Goal: Information Seeking & Learning: Compare options

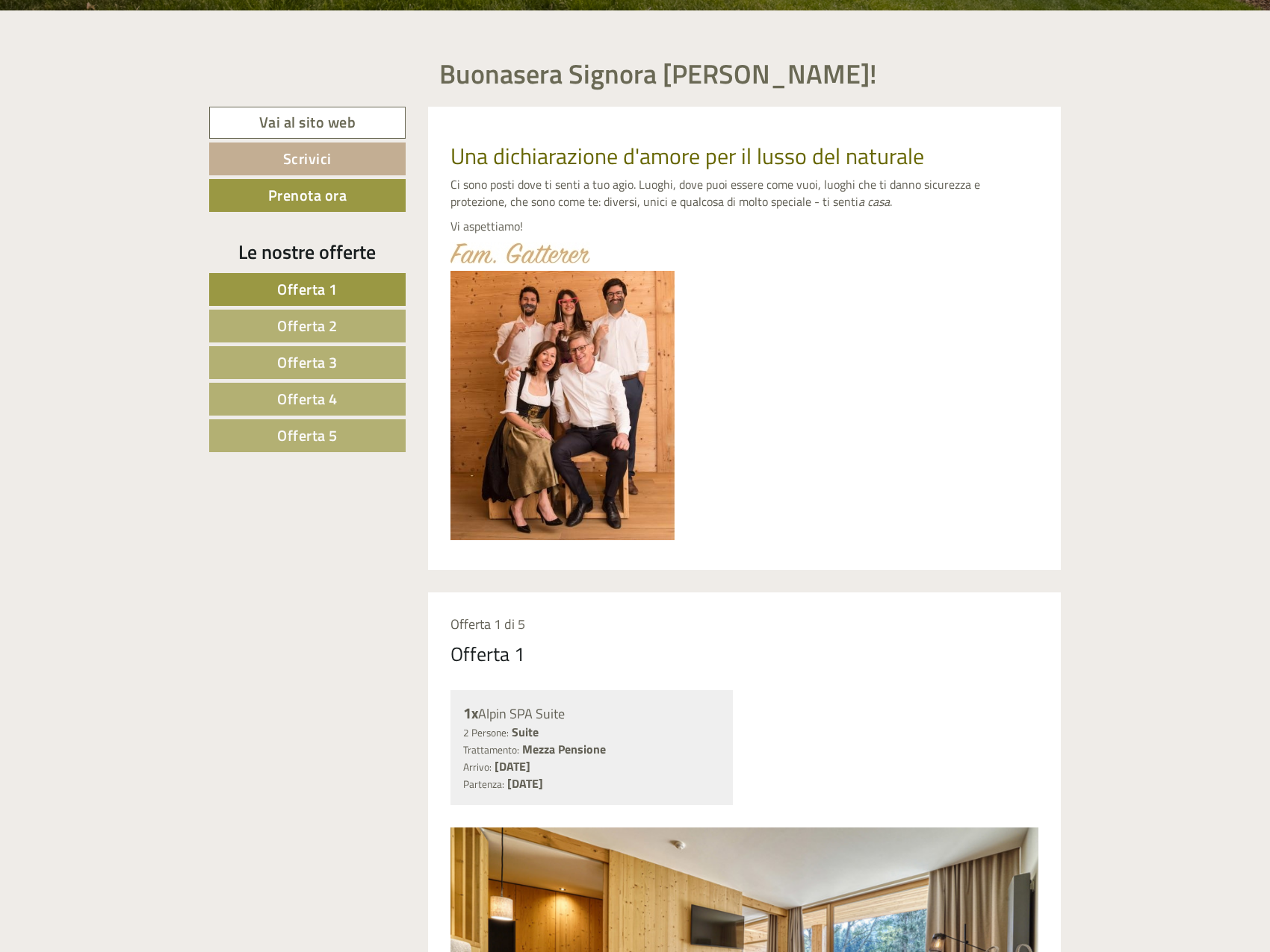
click at [313, 334] on span "Offerta 2" at bounding box center [307, 326] width 60 height 23
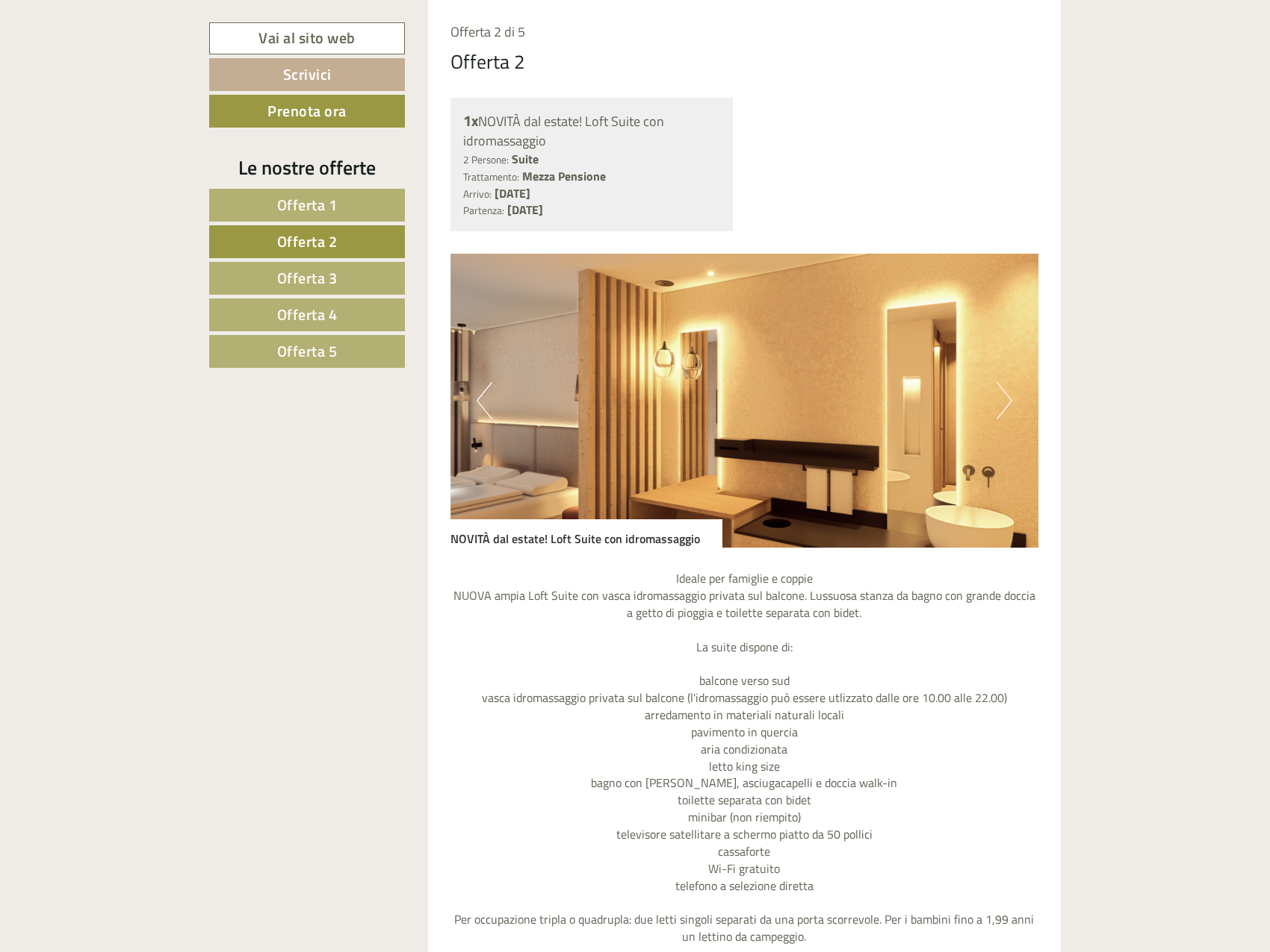
click at [999, 400] on button "Next" at bounding box center [1004, 401] width 16 height 38
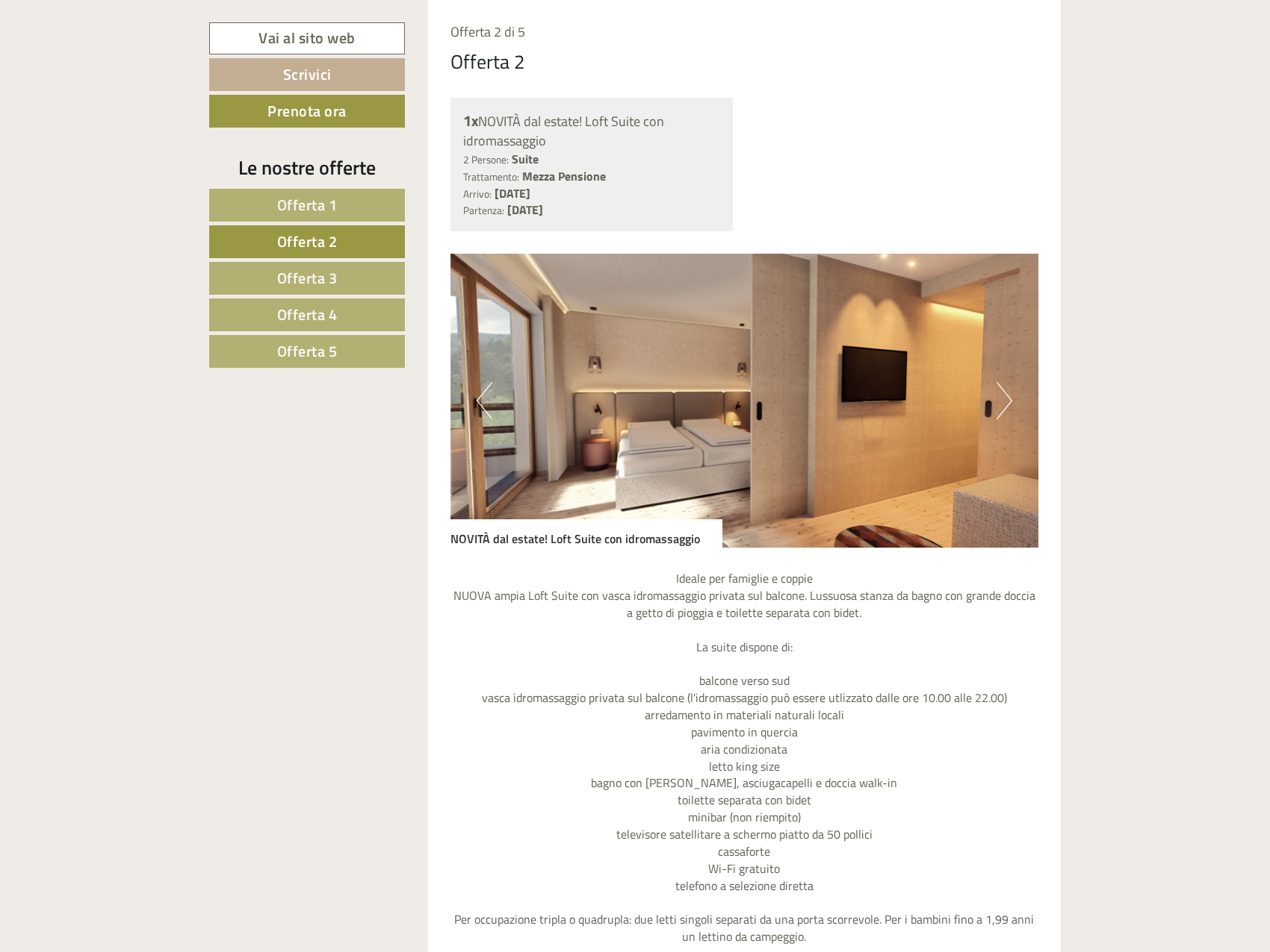
click at [999, 400] on button "Next" at bounding box center [1004, 401] width 16 height 38
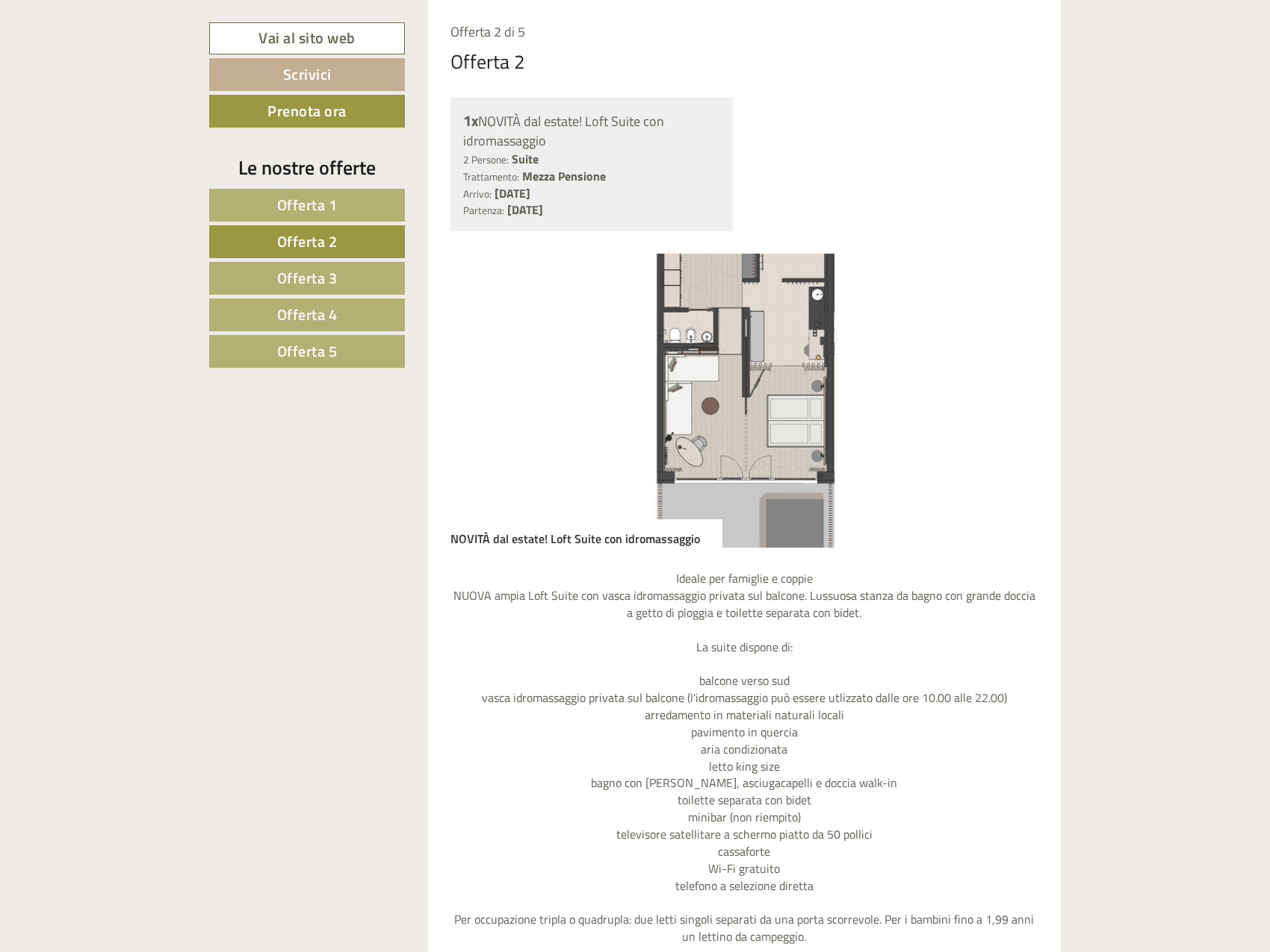
click at [999, 400] on button "Next" at bounding box center [1004, 401] width 16 height 38
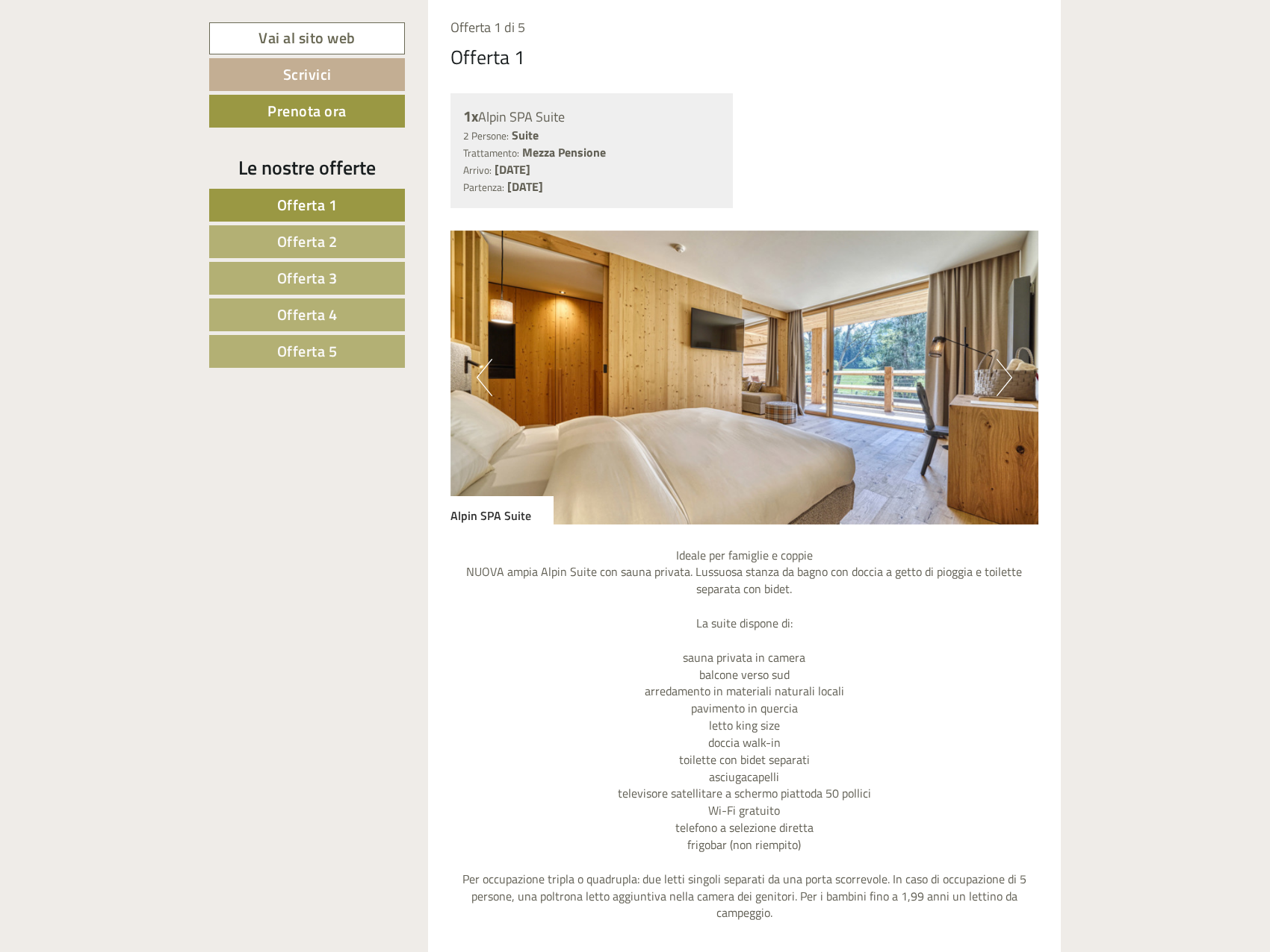
click at [323, 309] on span "Offerta 4" at bounding box center [307, 315] width 60 height 23
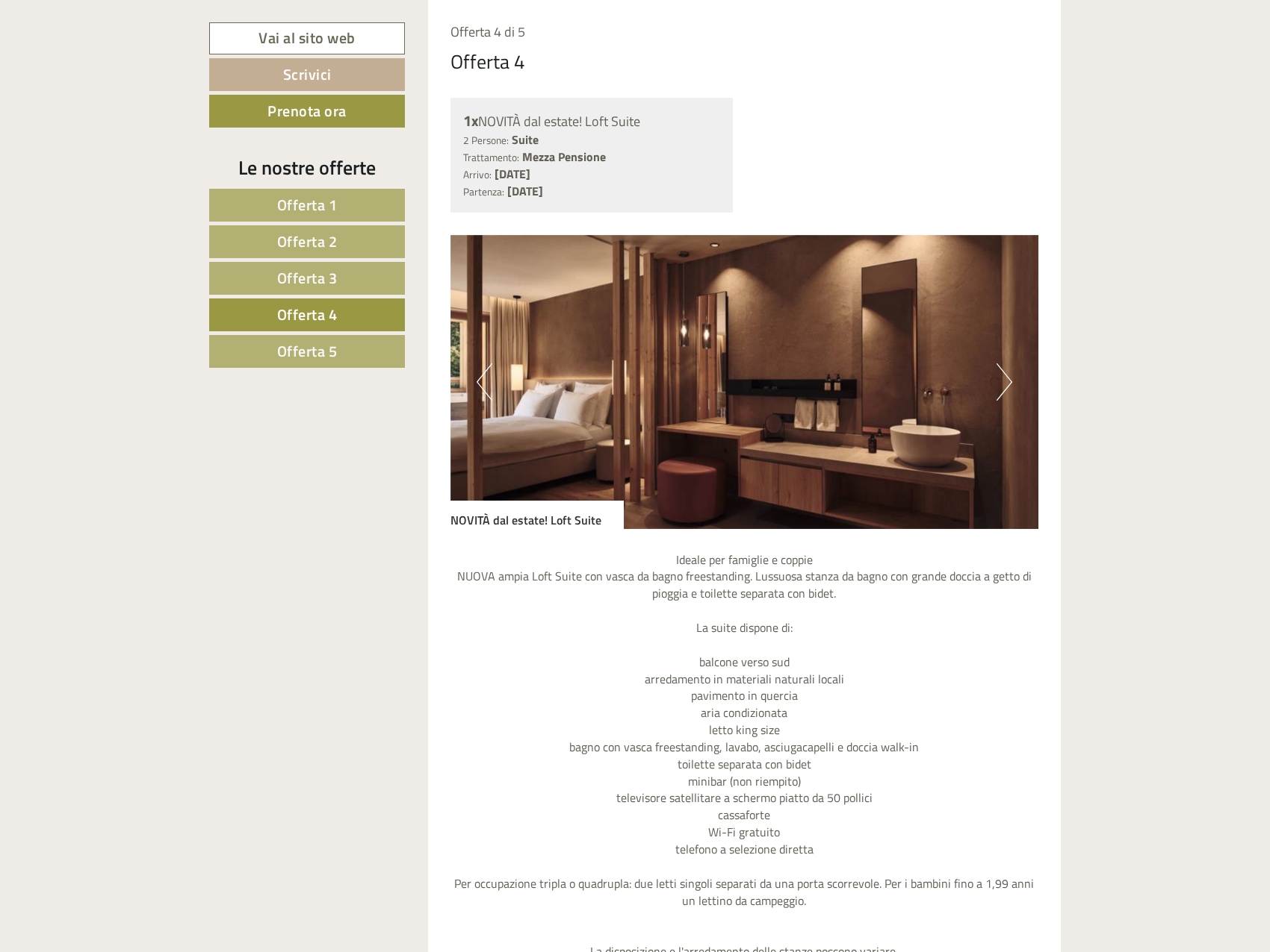
click at [326, 338] on link "Offerta 5" at bounding box center [307, 351] width 195 height 33
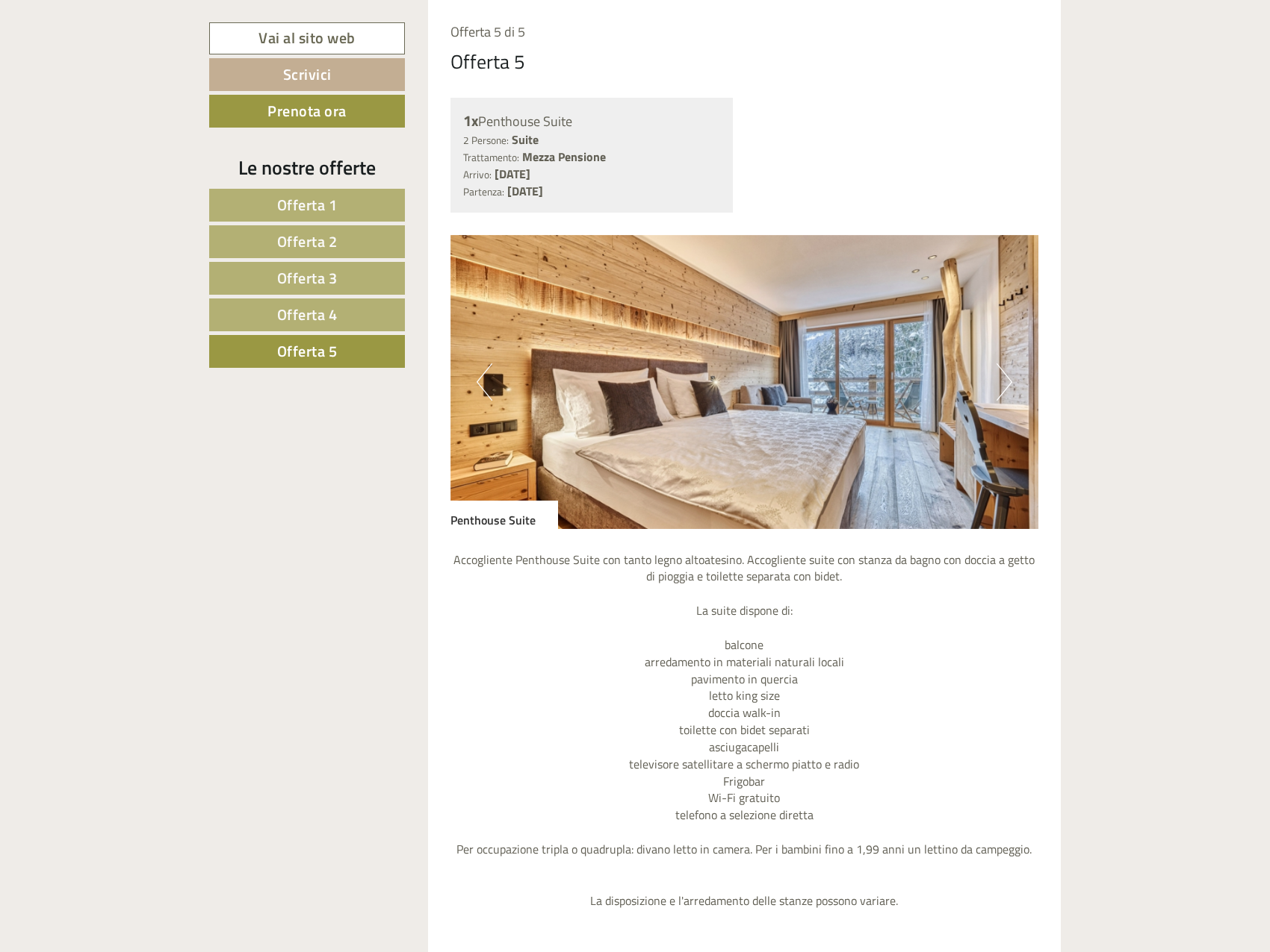
click at [318, 323] on span "Offerta 4" at bounding box center [307, 315] width 60 height 23
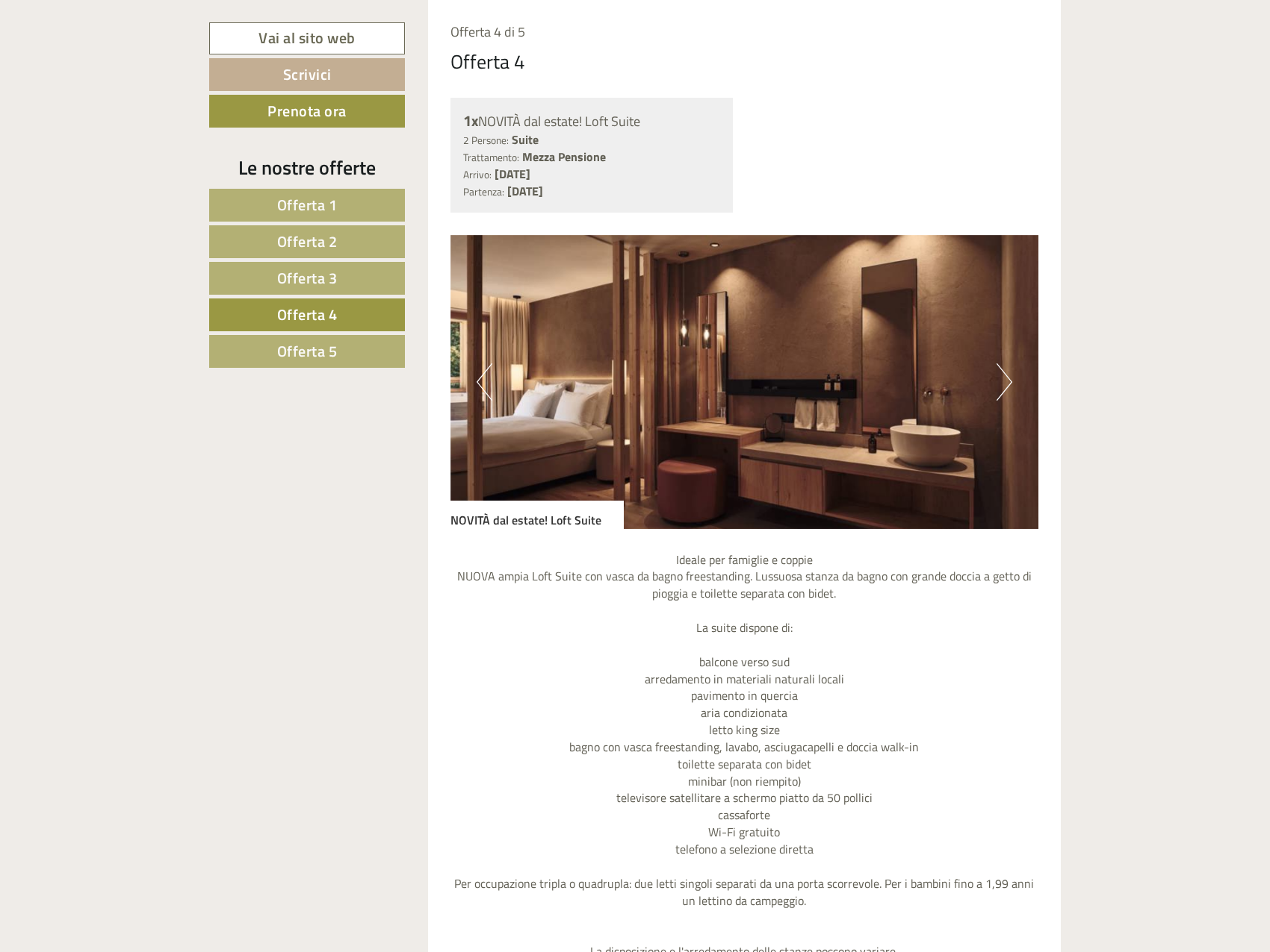
click at [318, 290] on link "Offerta 3" at bounding box center [307, 278] width 195 height 33
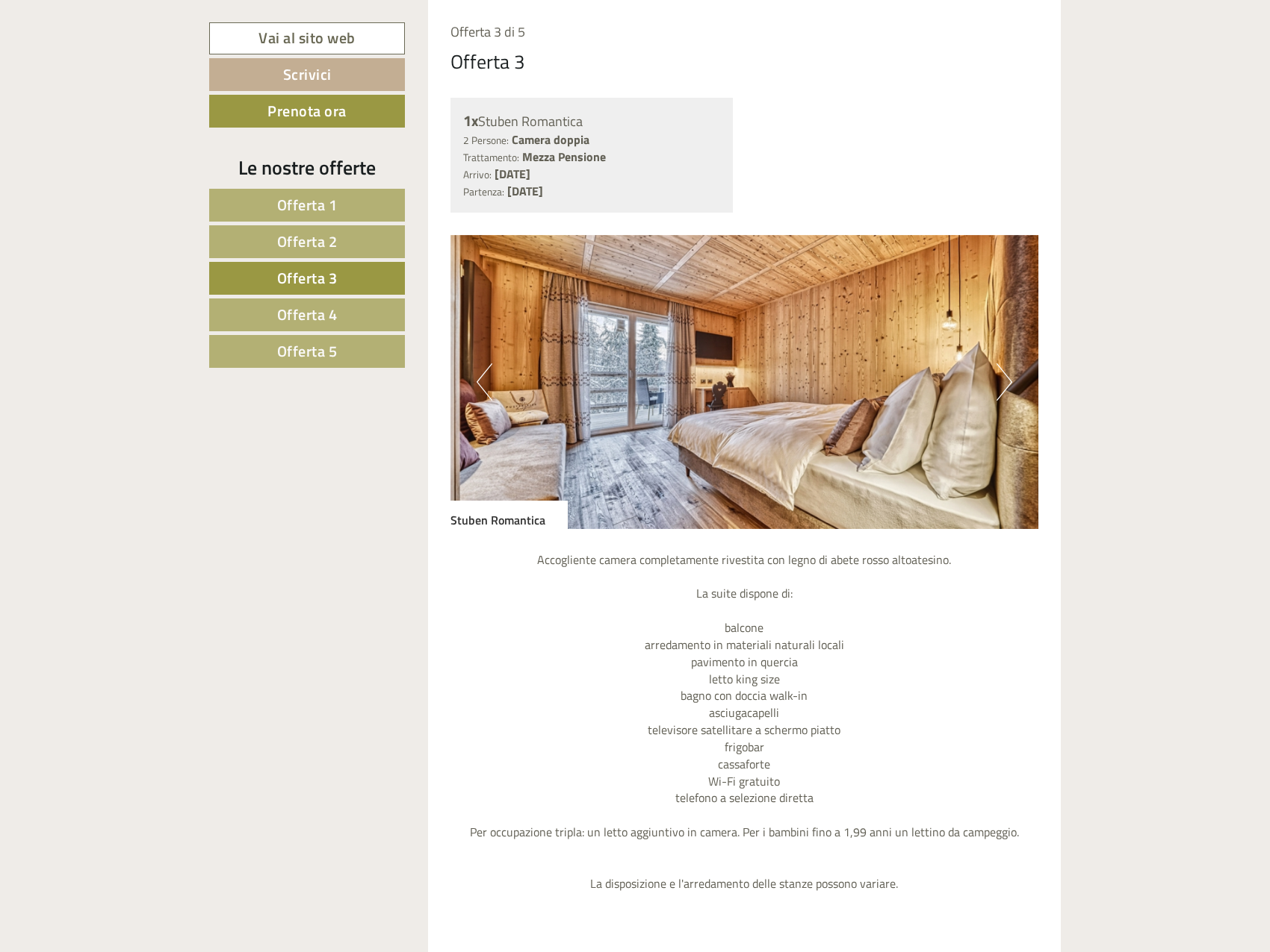
click at [318, 264] on link "Offerta 3" at bounding box center [307, 278] width 195 height 33
click at [317, 240] on span "Offerta 2" at bounding box center [307, 241] width 60 height 23
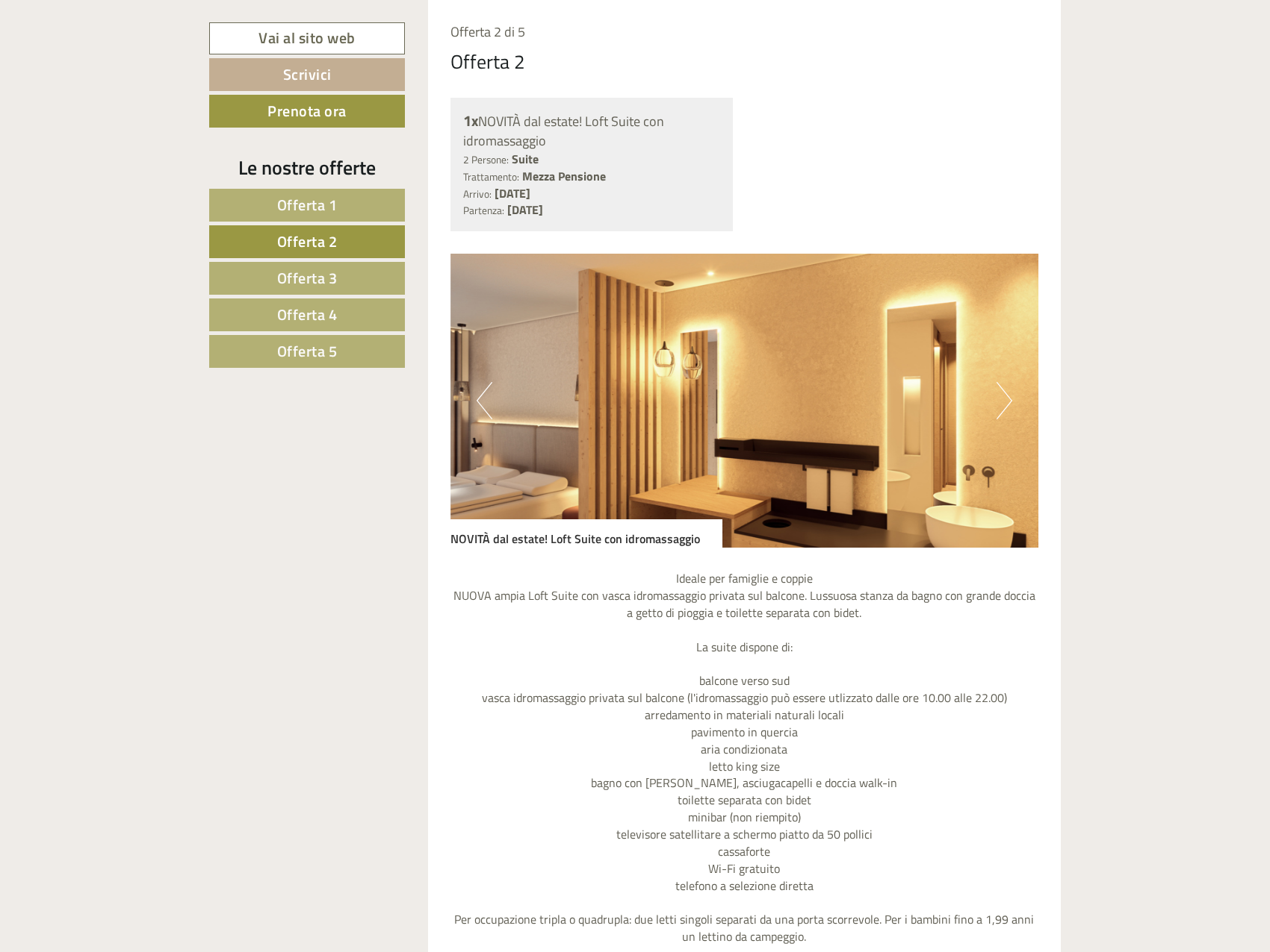
click at [485, 391] on button "Previous" at bounding box center [484, 401] width 16 height 38
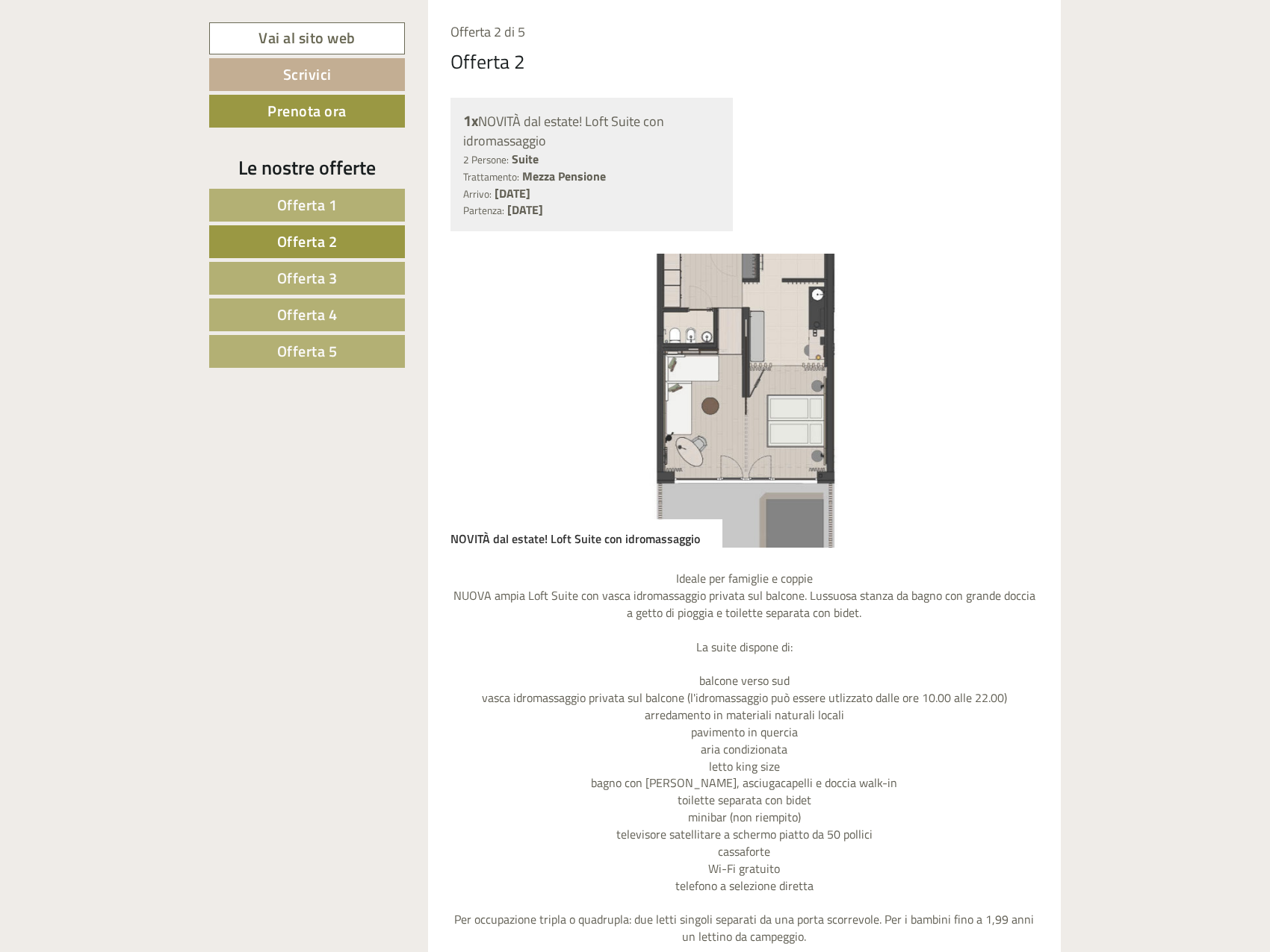
click at [485, 391] on button "Previous" at bounding box center [484, 401] width 16 height 38
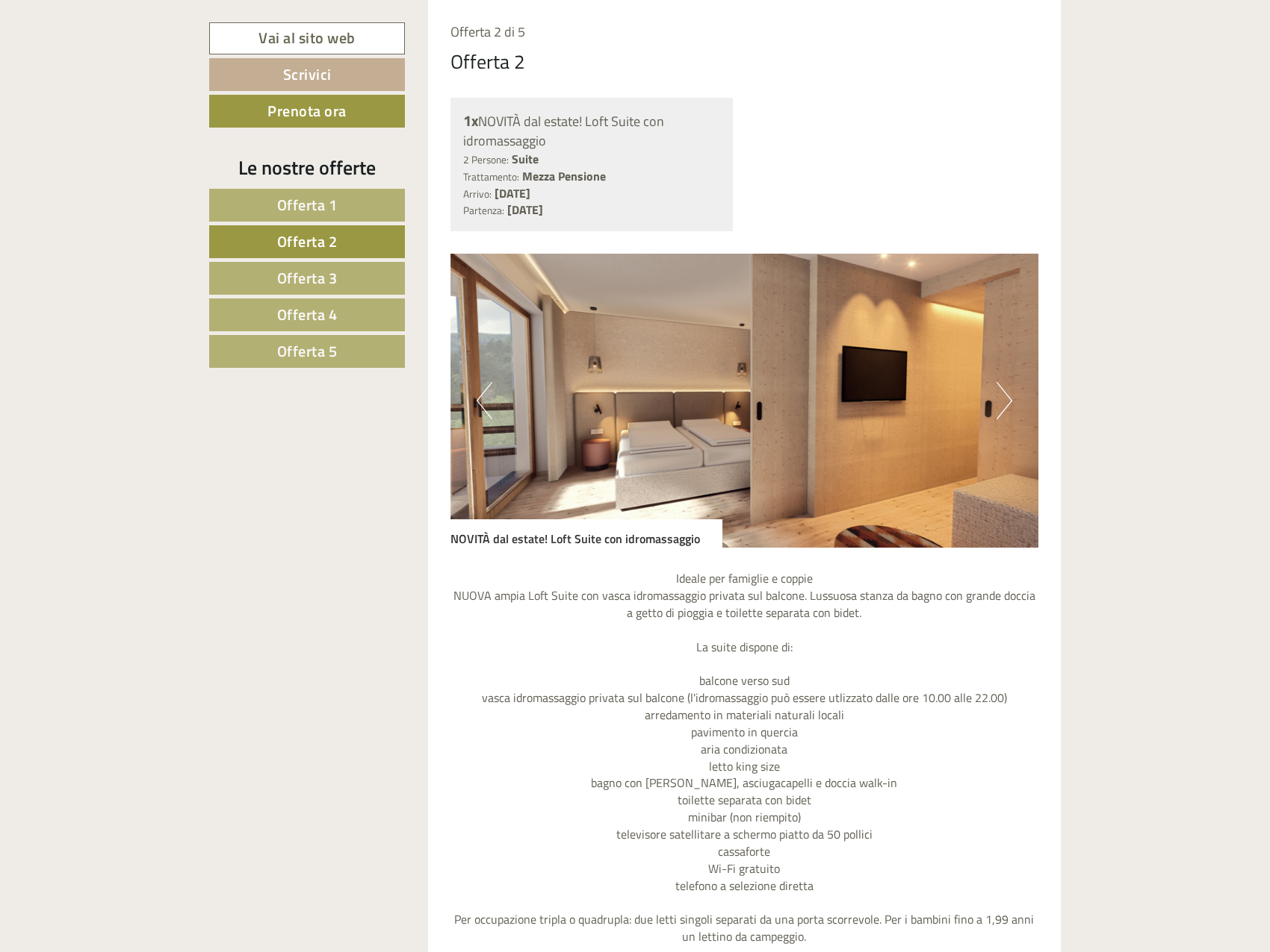
click at [485, 391] on button "Previous" at bounding box center [484, 401] width 16 height 38
